Goal: Information Seeking & Learning: Learn about a topic

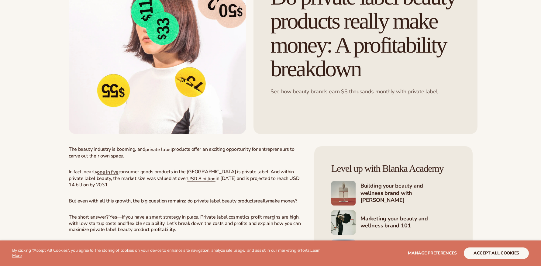
scroll to position [118, 0]
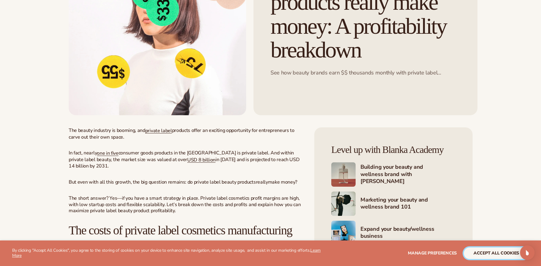
click at [483, 255] on button "accept all cookies" at bounding box center [496, 253] width 65 height 12
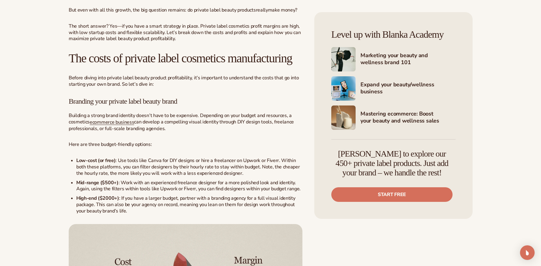
scroll to position [294, 0]
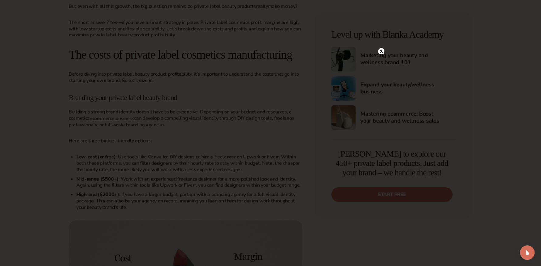
click at [383, 51] on circle at bounding box center [381, 51] width 6 height 6
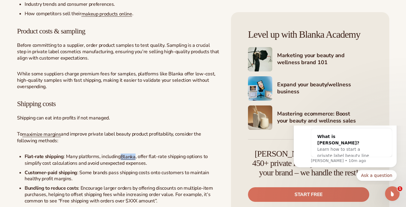
scroll to position [0, 0]
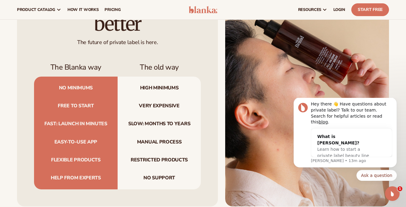
scroll to position [599, 0]
